Goal: Task Accomplishment & Management: Use online tool/utility

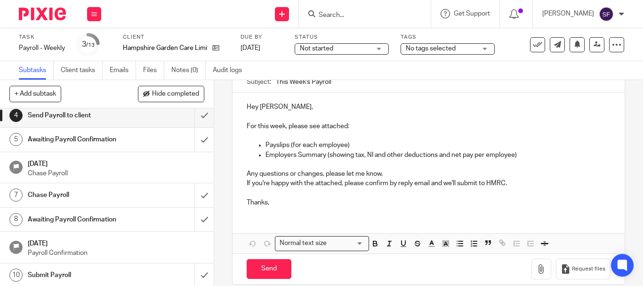
scroll to position [107, 0]
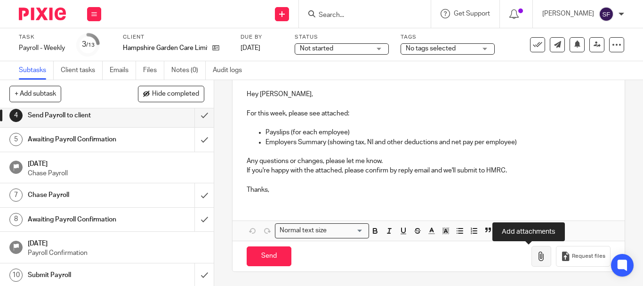
click at [536, 253] on icon "button" at bounding box center [540, 255] width 9 height 9
click at [536, 257] on icon "button" at bounding box center [540, 255] width 9 height 9
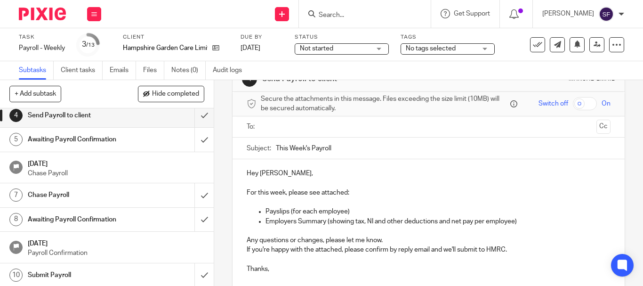
scroll to position [13, 0]
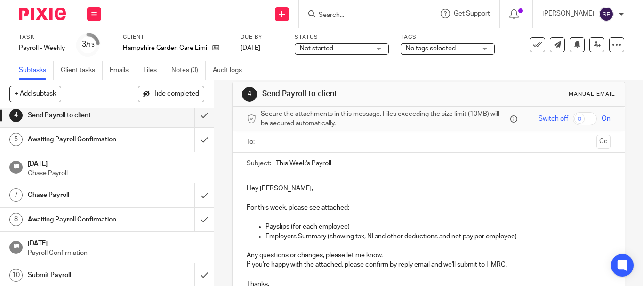
click at [278, 135] on ul at bounding box center [429, 142] width 335 height 16
click at [281, 143] on input "text" at bounding box center [428, 141] width 328 height 11
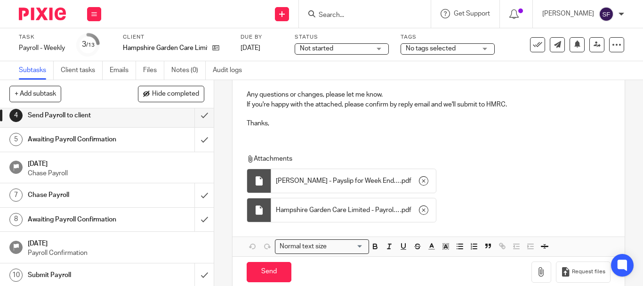
scroll to position [192, 0]
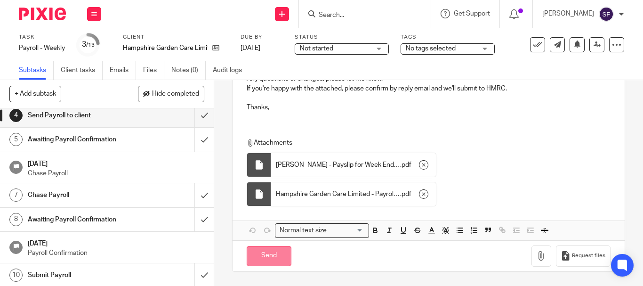
click at [268, 264] on input "Send" at bounding box center [269, 256] width 45 height 20
type input "Sent"
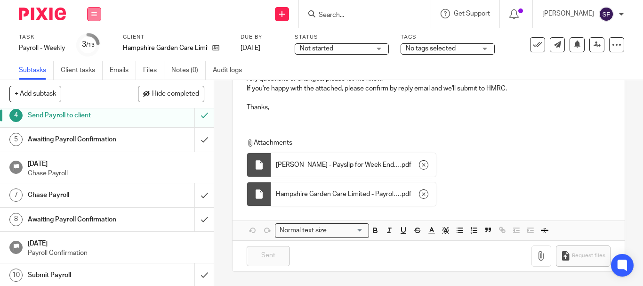
click at [96, 13] on icon at bounding box center [94, 14] width 6 height 6
click at [87, 44] on link "Work" at bounding box center [89, 43] width 16 height 7
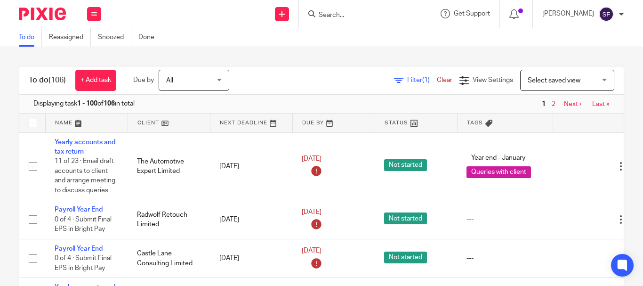
click at [407, 80] on span "Filter (1)" at bounding box center [422, 80] width 30 height 7
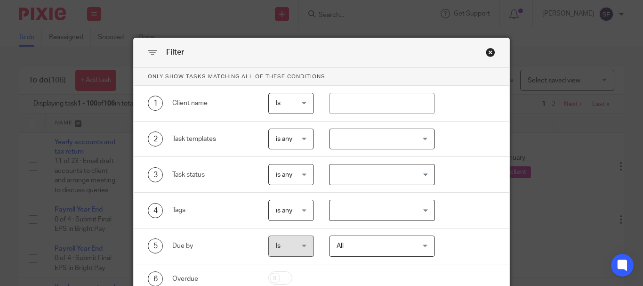
click at [360, 139] on div at bounding box center [382, 138] width 106 height 21
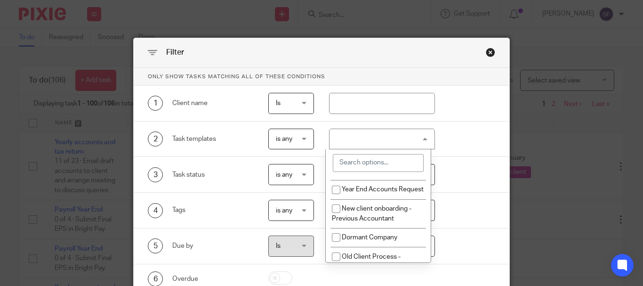
scroll to position [424, 0]
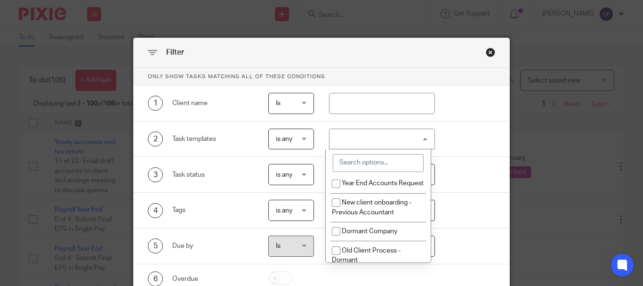
click at [348, 159] on input "search" at bounding box center [378, 163] width 91 height 18
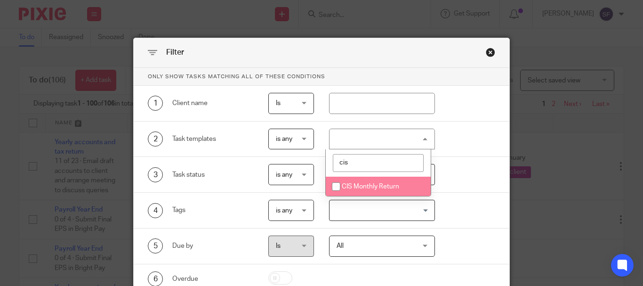
type input "cis"
click at [355, 182] on li "CIS Monthly Return" at bounding box center [378, 185] width 105 height 19
checkbox input "true"
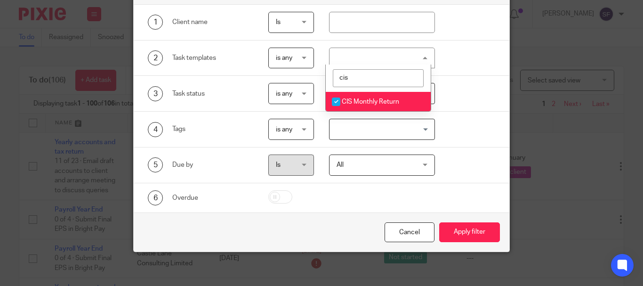
scroll to position [85, 0]
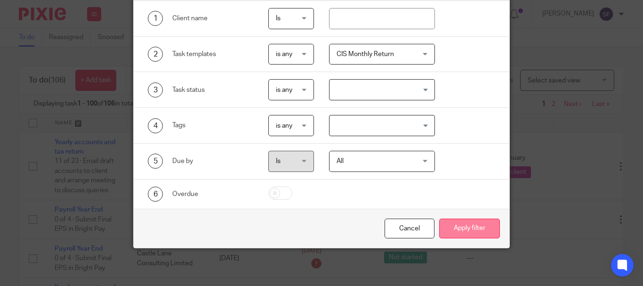
click at [483, 225] on button "Apply filter" at bounding box center [469, 228] width 61 height 20
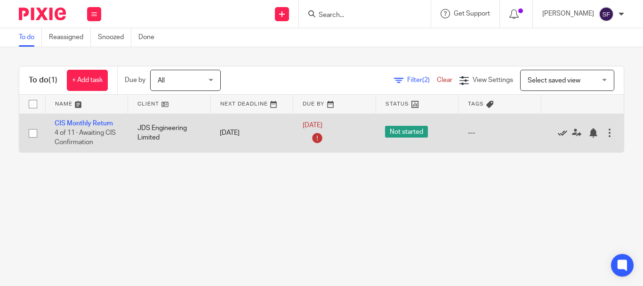
click at [564, 133] on icon at bounding box center [562, 132] width 9 height 9
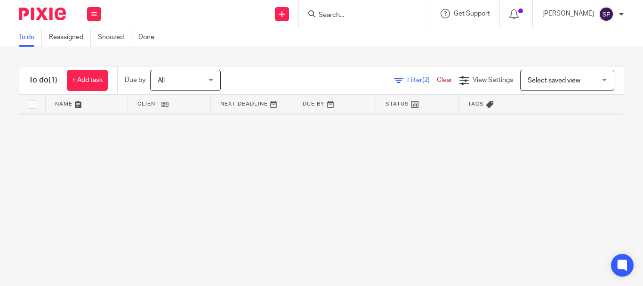
click at [360, 17] on input "Search" at bounding box center [360, 15] width 85 height 8
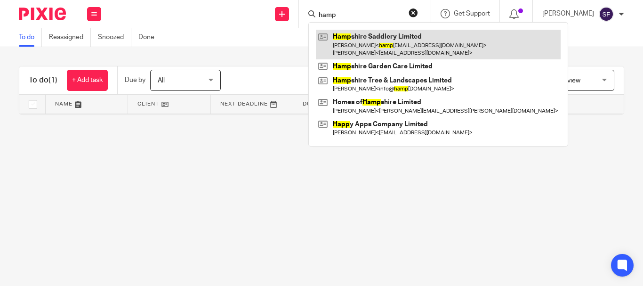
type input "hamp"
click at [369, 51] on link at bounding box center [438, 44] width 245 height 29
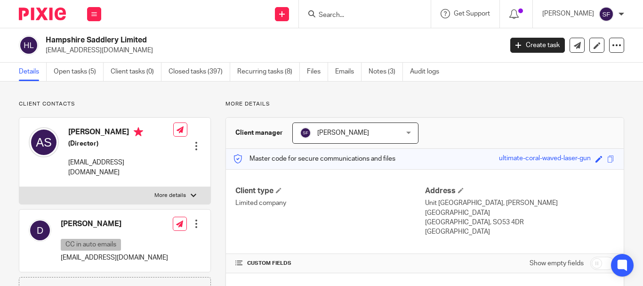
click at [68, 72] on link "Open tasks (5)" at bounding box center [79, 72] width 50 height 18
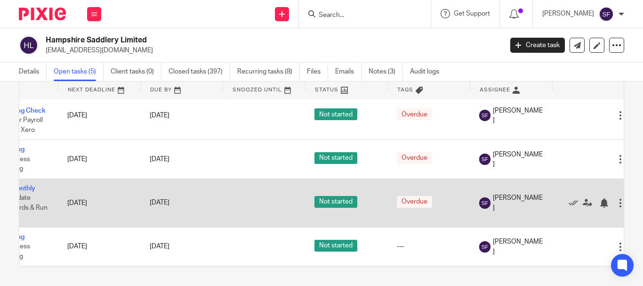
scroll to position [0, 44]
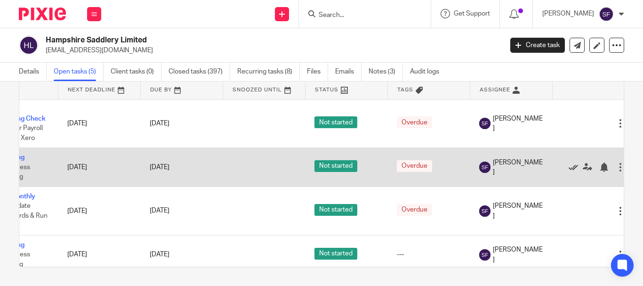
click at [571, 167] on icon at bounding box center [572, 166] width 9 height 9
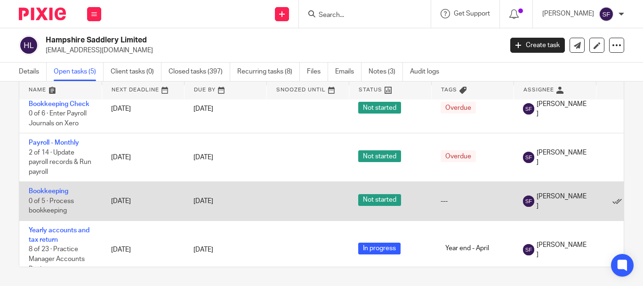
scroll to position [0, 0]
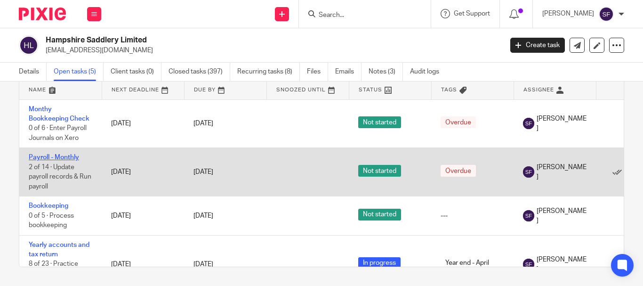
click at [39, 157] on link "Payroll - Monthly" at bounding box center [54, 157] width 50 height 7
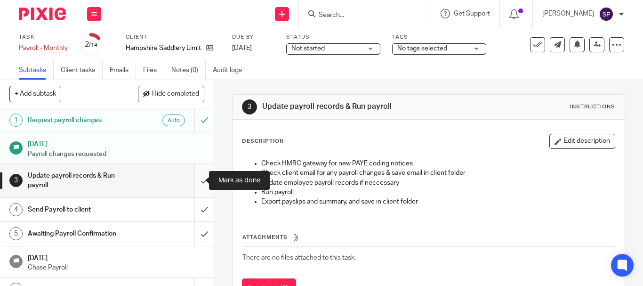
click at [199, 182] on input "submit" at bounding box center [107, 180] width 214 height 33
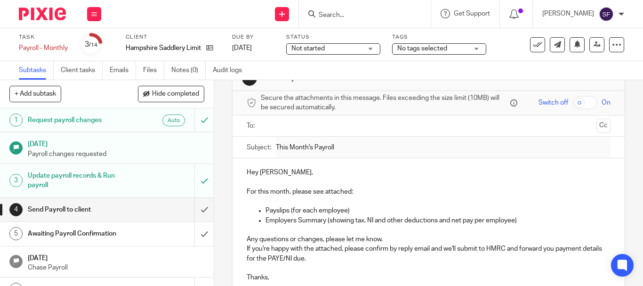
scroll to position [23, 0]
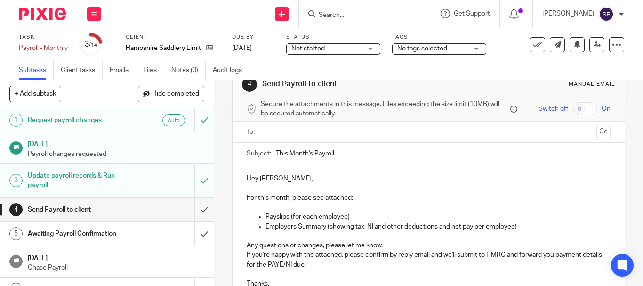
click at [275, 131] on input "text" at bounding box center [428, 132] width 328 height 11
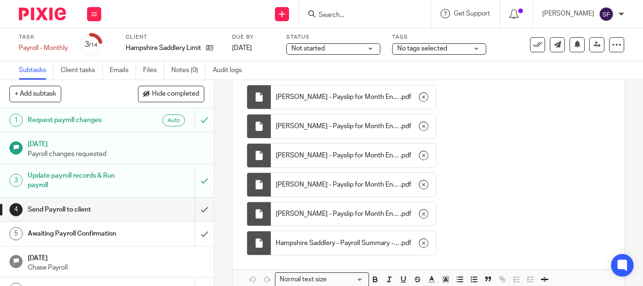
scroll to position [349, 0]
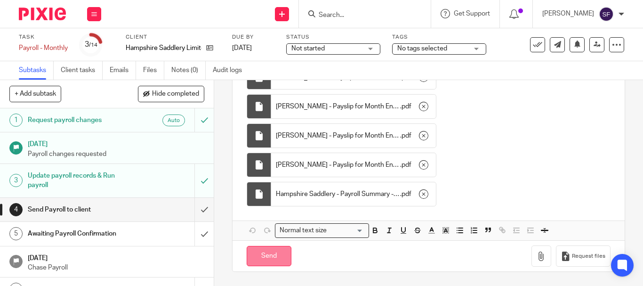
click at [263, 258] on input "Send" at bounding box center [269, 256] width 45 height 20
type input "Sent"
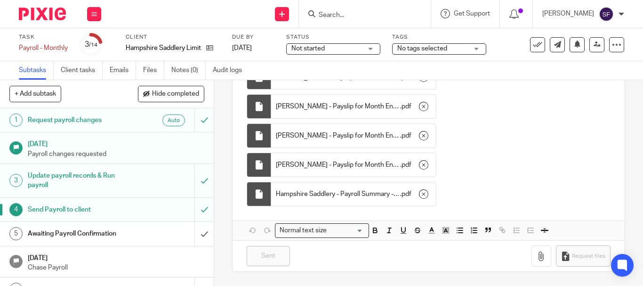
click at [370, 11] on input "Search" at bounding box center [360, 15] width 85 height 8
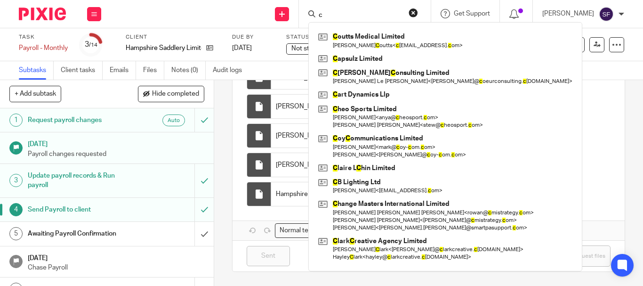
click at [370, 22] on div "C outts Medical Limited Jamie C outts < c outtsy82@hotmail. c om > C apsulz Lim…" at bounding box center [445, 146] width 274 height 248
click at [367, 12] on input "c" at bounding box center [360, 15] width 85 height 8
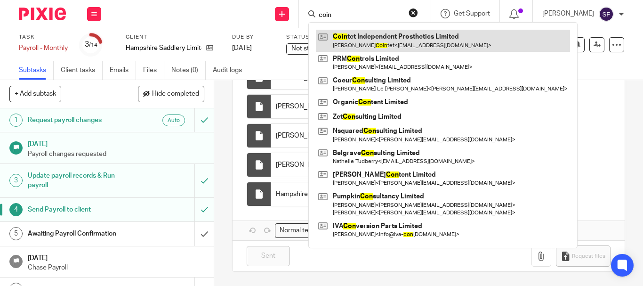
type input "coin"
click at [397, 39] on link at bounding box center [443, 41] width 254 height 22
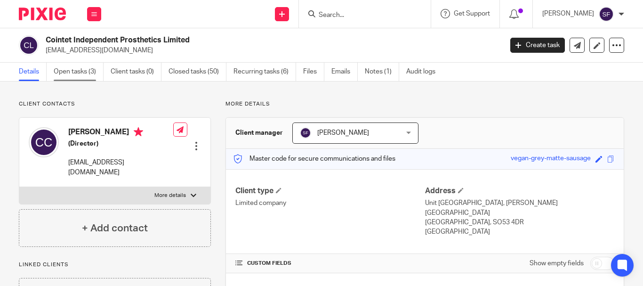
click at [86, 67] on link "Open tasks (3)" at bounding box center [79, 72] width 50 height 18
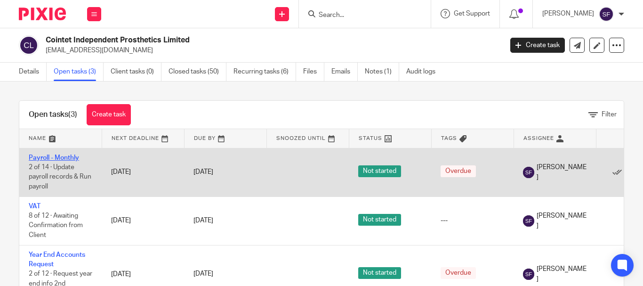
click at [48, 158] on link "Payroll - Monthly" at bounding box center [54, 157] width 50 height 7
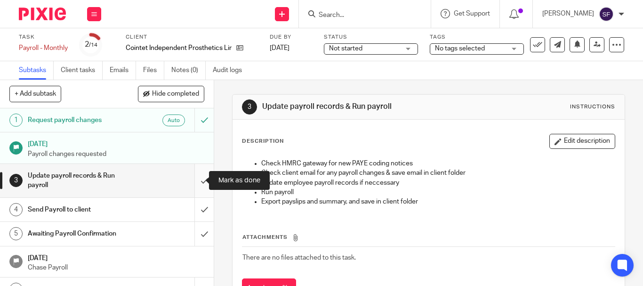
click at [190, 177] on input "submit" at bounding box center [107, 180] width 214 height 33
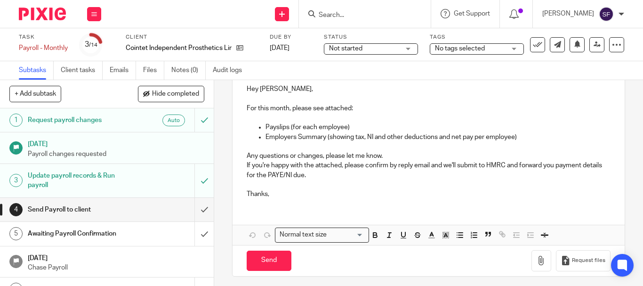
scroll to position [117, 0]
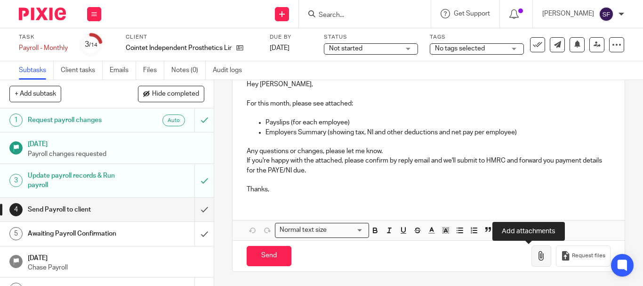
click at [535, 264] on button "button" at bounding box center [541, 255] width 20 height 21
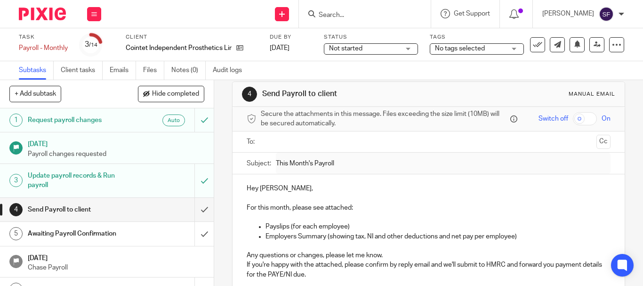
scroll to position [0, 0]
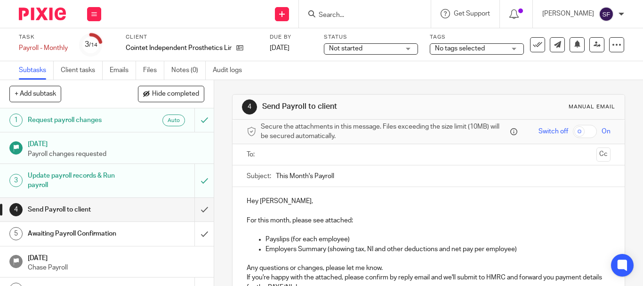
click at [288, 151] on input "text" at bounding box center [428, 154] width 328 height 11
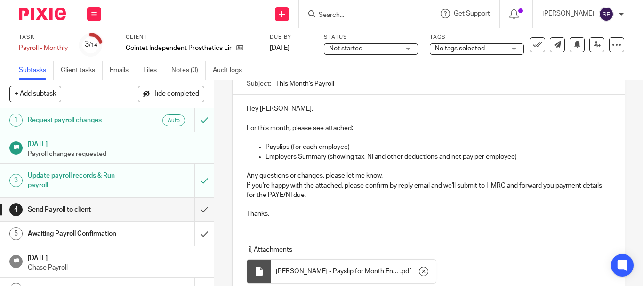
scroll to position [231, 0]
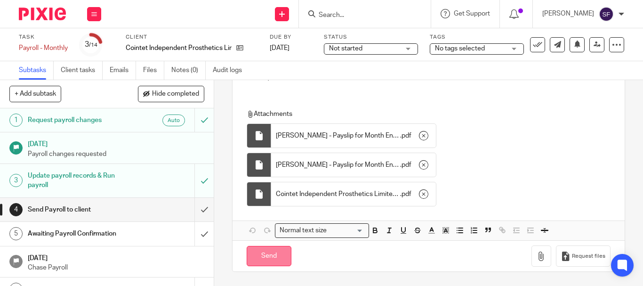
click at [275, 251] on input "Send" at bounding box center [269, 256] width 45 height 20
type input "Sent"
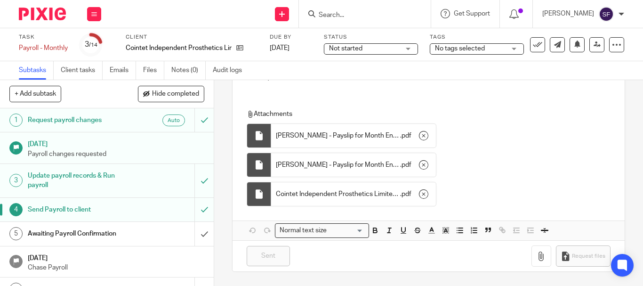
click at [374, 13] on input "Search" at bounding box center [360, 15] width 85 height 8
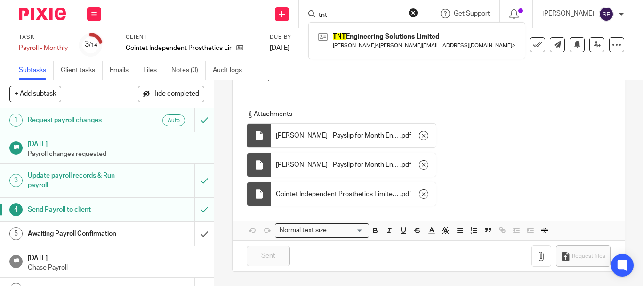
type input "tnt"
click at [416, 29] on div "TNT Engineering Solutions Limited Tom Clayton < tom.cltn@gmail.com >" at bounding box center [416, 40] width 217 height 37
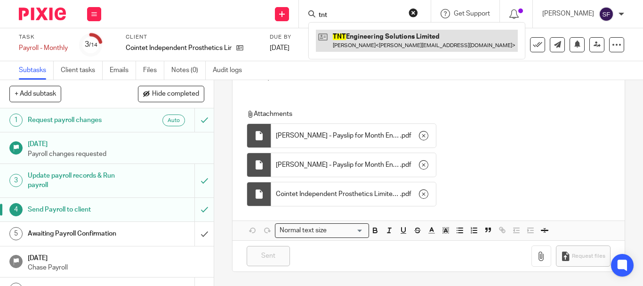
click at [393, 41] on link at bounding box center [417, 41] width 202 height 22
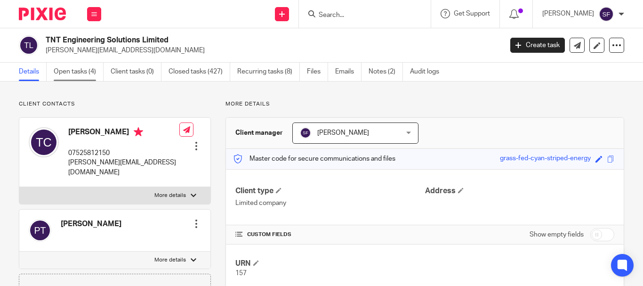
click at [71, 71] on link "Open tasks (4)" at bounding box center [79, 72] width 50 height 18
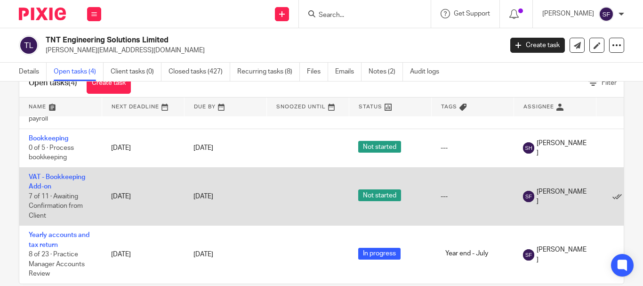
scroll to position [48, 0]
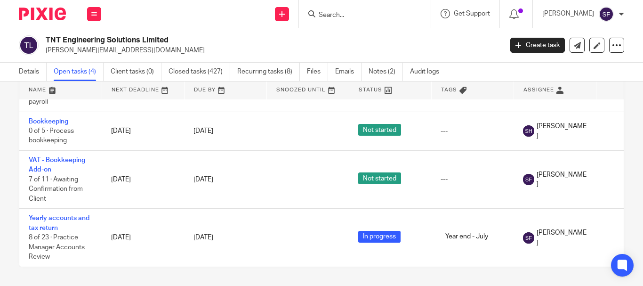
drag, startPoint x: 90, startPoint y: 14, endPoint x: 102, endPoint y: 18, distance: 12.1
click at [102, 18] on div "Work Email Clients Team Reports Settings" at bounding box center [94, 14] width 33 height 28
click at [98, 40] on li "Work" at bounding box center [93, 44] width 25 height 14
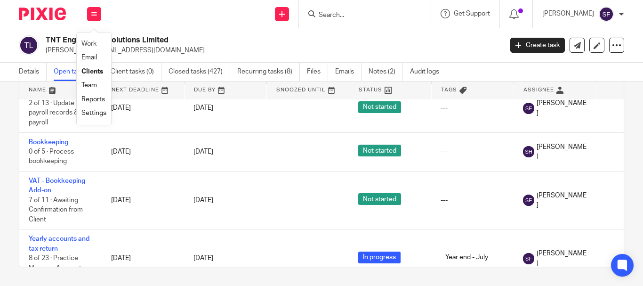
scroll to position [0, 0]
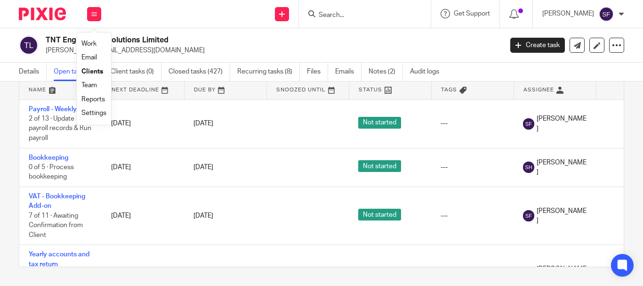
click at [91, 41] on link "Work" at bounding box center [88, 43] width 15 height 7
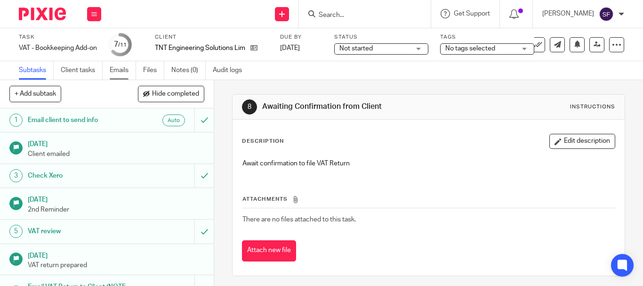
click at [116, 70] on link "Emails" at bounding box center [123, 70] width 26 height 18
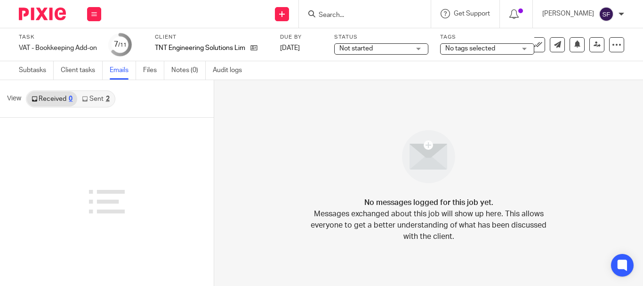
click at [95, 104] on link "Sent 2" at bounding box center [95, 98] width 37 height 15
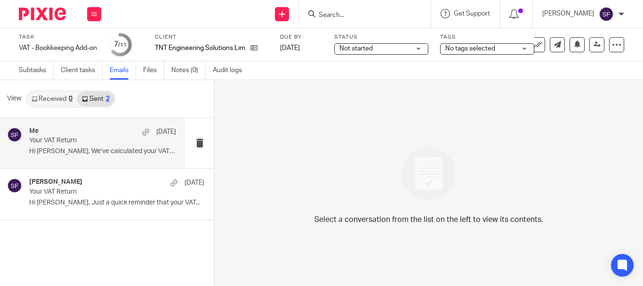
click at [84, 162] on div "Me 17 Aug Your VAT Return Hi Tom, We’ve calculated your VAT Return..." at bounding box center [92, 143] width 185 height 50
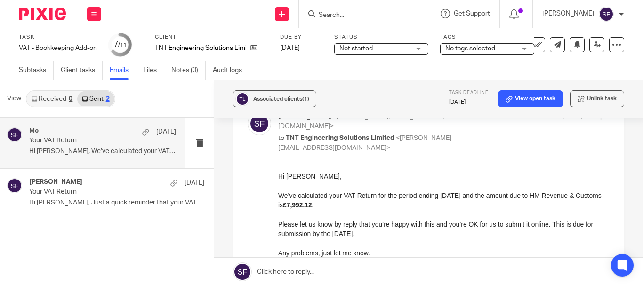
scroll to position [94, 0]
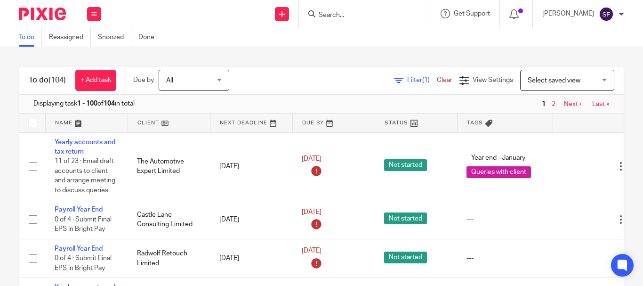
click at [407, 81] on span "Filter (1)" at bounding box center [422, 80] width 30 height 7
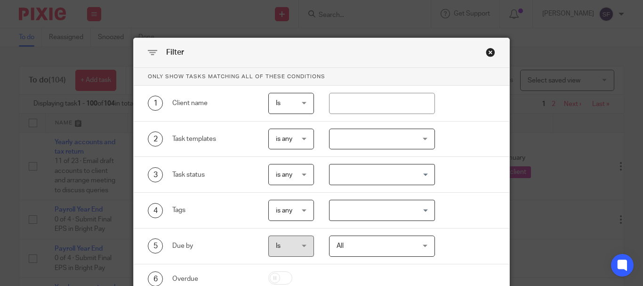
click at [361, 139] on div at bounding box center [382, 138] width 106 height 21
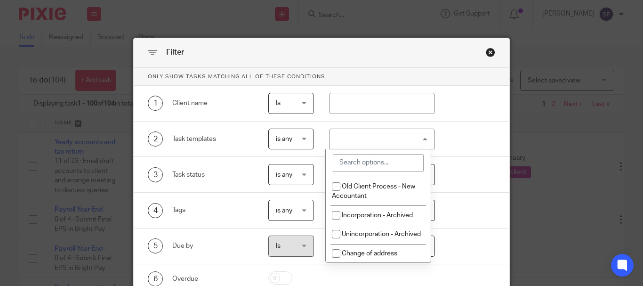
click at [356, 160] on input "search" at bounding box center [378, 163] width 91 height 18
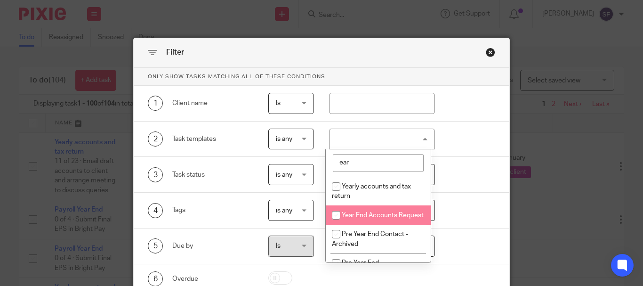
type input "ear"
click at [354, 217] on span "Year End Accounts Request" at bounding box center [383, 215] width 82 height 7
checkbox input "true"
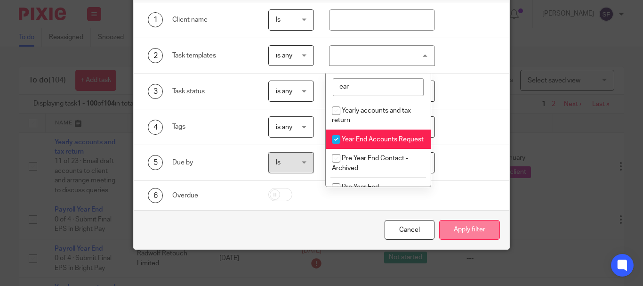
scroll to position [85, 0]
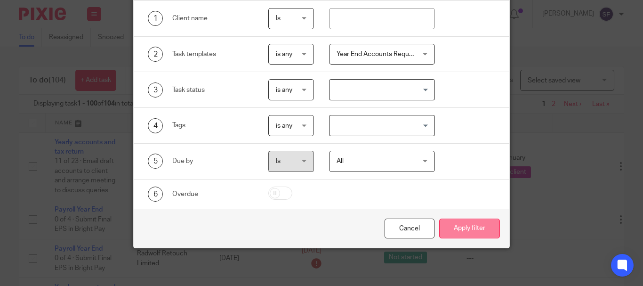
click at [469, 232] on button "Apply filter" at bounding box center [469, 228] width 61 height 20
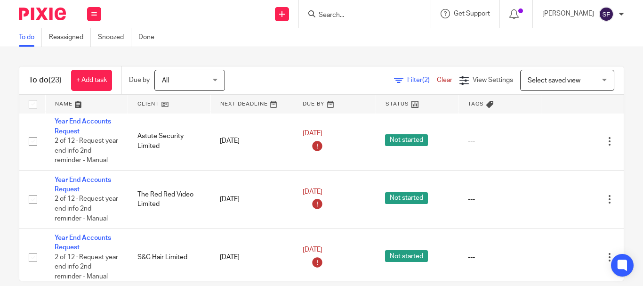
scroll to position [471, 0]
